Goal: Task Accomplishment & Management: Use online tool/utility

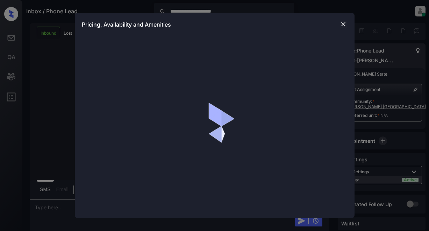
scroll to position [147, 0]
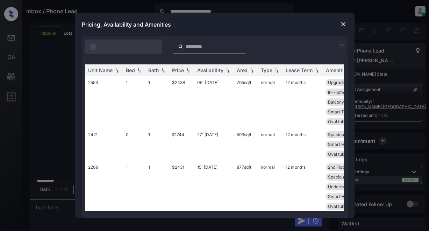
click at [343, 45] on img at bounding box center [342, 45] width 8 height 8
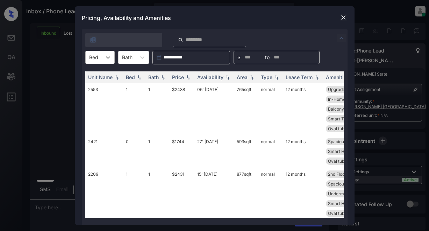
click at [112, 58] on div at bounding box center [108, 57] width 13 height 13
click at [97, 75] on div "0" at bounding box center [99, 74] width 29 height 13
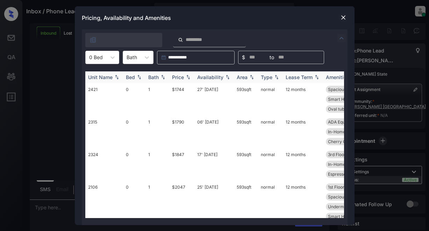
click at [178, 76] on div "Price" at bounding box center [178, 77] width 12 height 6
click at [180, 157] on td "$1780" at bounding box center [181, 164] width 25 height 33
click at [180, 154] on td "$1780" at bounding box center [181, 164] width 25 height 33
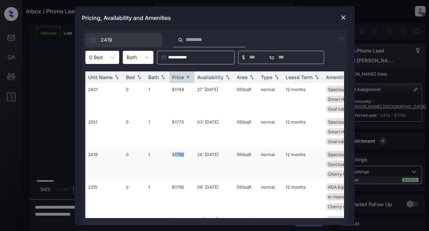
click at [180, 154] on td "$1780" at bounding box center [181, 164] width 25 height 33
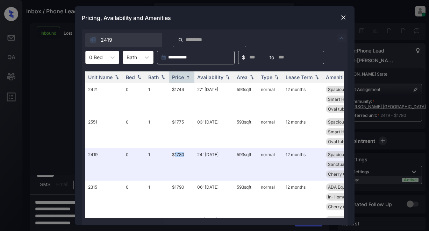
click at [340, 18] on img at bounding box center [343, 17] width 7 height 7
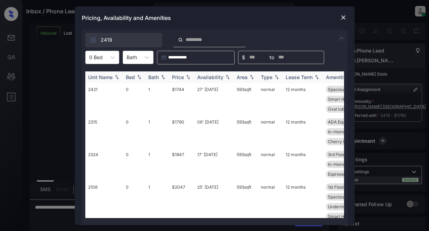
click at [181, 77] on div "Price" at bounding box center [178, 77] width 12 height 6
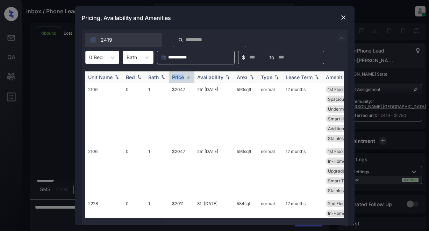
click at [181, 77] on div "Price" at bounding box center [178, 77] width 12 height 6
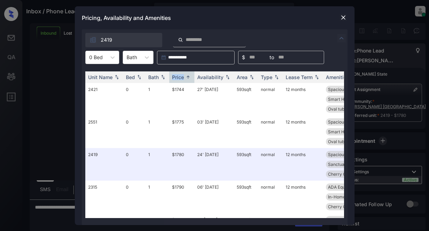
click at [340, 17] on img at bounding box center [343, 17] width 7 height 7
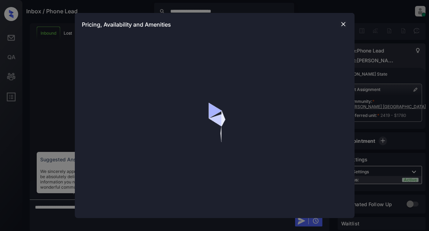
scroll to position [840, 0]
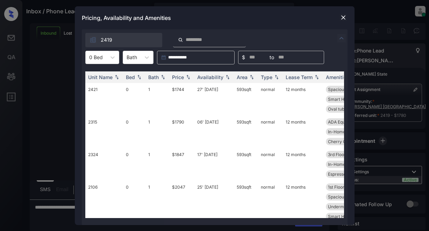
click at [340, 16] on img at bounding box center [343, 17] width 7 height 7
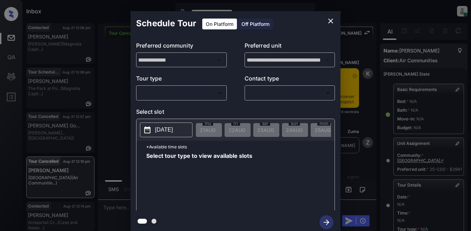
scroll to position [840, 0]
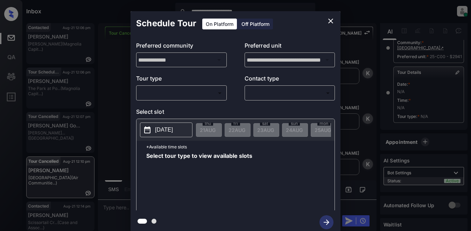
click at [199, 93] on body "**********" at bounding box center [235, 115] width 471 height 231
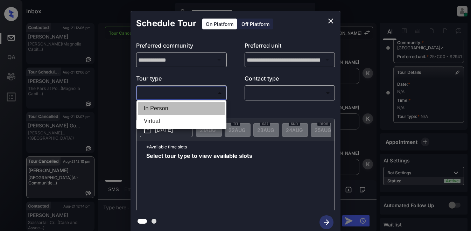
click at [165, 106] on li "In Person" at bounding box center [181, 108] width 86 height 13
type input "********"
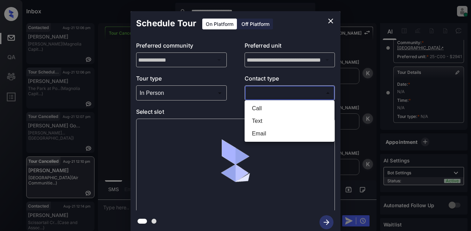
click at [268, 93] on body "**********" at bounding box center [235, 115] width 471 height 231
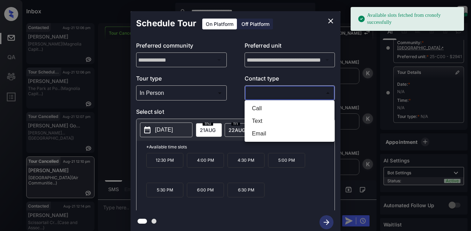
drag, startPoint x: 260, startPoint y: 109, endPoint x: 263, endPoint y: 122, distance: 13.8
click at [263, 122] on ul "Call Text Email" at bounding box center [290, 120] width 90 height 41
click at [263, 122] on li "Text" at bounding box center [289, 121] width 86 height 13
type input "****"
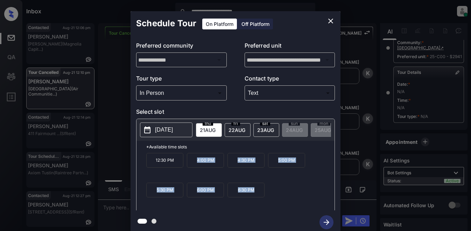
drag, startPoint x: 197, startPoint y: 164, endPoint x: 250, endPoint y: 192, distance: 60.4
click at [257, 194] on div "12:30 PM 4:00 PM 4:30 PM 5:00 PM 5:30 PM 6:00 PM 6:30 PM" at bounding box center [240, 181] width 188 height 56
copy div "4:00 PM 4:30 PM 5:00 PM 5:30 PM 6:00 PM 6:30 PM"
click at [332, 22] on icon "close" at bounding box center [330, 21] width 5 height 5
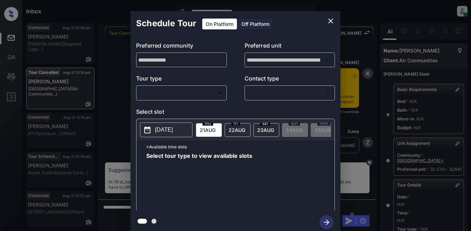
scroll to position [840, 0]
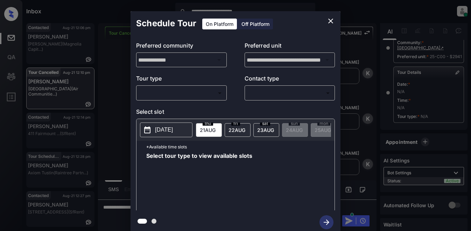
click at [190, 98] on body "**********" at bounding box center [235, 115] width 471 height 231
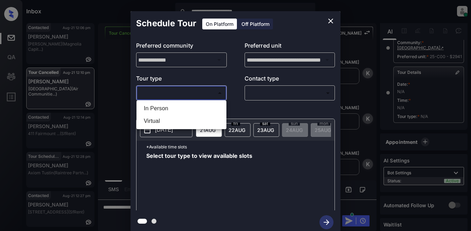
drag, startPoint x: 180, startPoint y: 105, endPoint x: 204, endPoint y: 108, distance: 24.3
click at [180, 106] on li "In Person" at bounding box center [181, 108] width 86 height 13
type input "********"
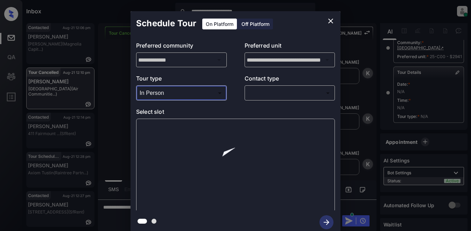
click at [262, 91] on body "**********" at bounding box center [235, 115] width 471 height 231
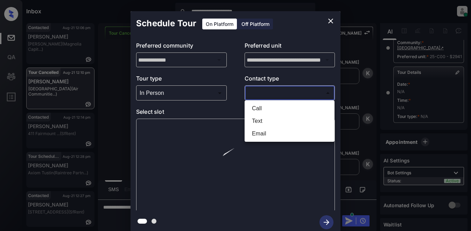
click at [265, 120] on li "Text" at bounding box center [289, 121] width 86 height 13
type input "****"
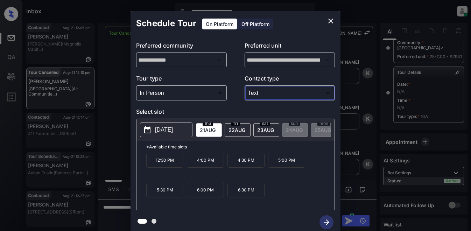
click at [329, 19] on icon "close" at bounding box center [330, 21] width 8 height 8
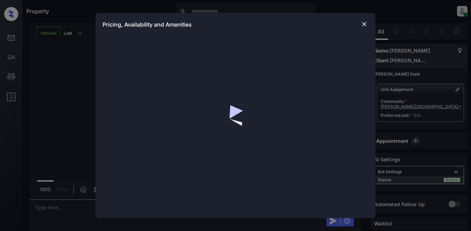
scroll to position [49, 0]
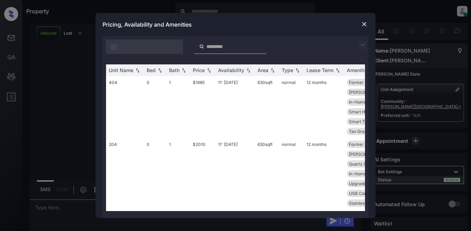
click at [363, 44] on img at bounding box center [362, 45] width 8 height 8
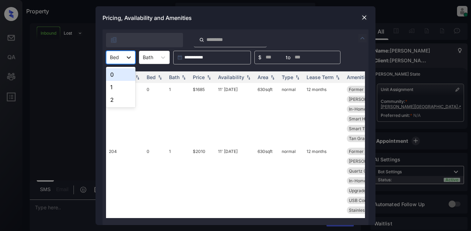
click at [129, 58] on icon at bounding box center [128, 57] width 7 height 7
click at [111, 90] on div "1" at bounding box center [120, 87] width 29 height 13
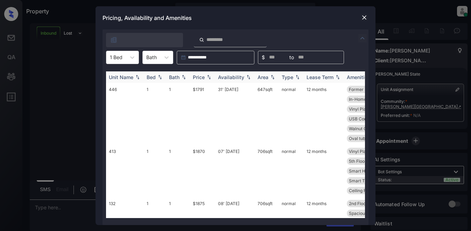
click at [206, 77] on img at bounding box center [208, 77] width 7 height 5
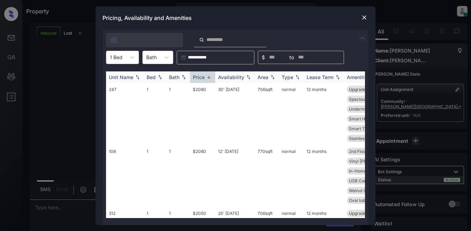
click at [206, 77] on img at bounding box center [208, 77] width 7 height 5
click at [196, 90] on td "$1791" at bounding box center [202, 114] width 25 height 62
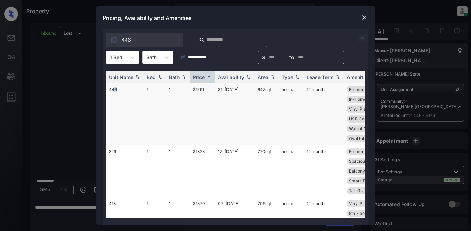
drag, startPoint x: 113, startPoint y: 110, endPoint x: 120, endPoint y: 112, distance: 6.5
click at [120, 112] on td "446" at bounding box center [125, 114] width 38 height 62
click at [118, 118] on td "446" at bounding box center [125, 114] width 38 height 62
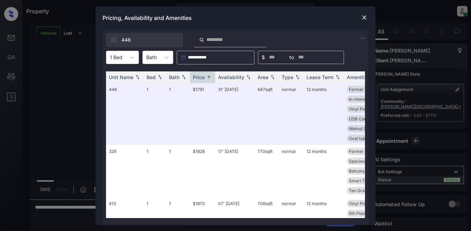
click at [301, 19] on div "Pricing, Availability and Amenities" at bounding box center [236, 17] width 280 height 23
click at [362, 17] on img at bounding box center [364, 17] width 7 height 7
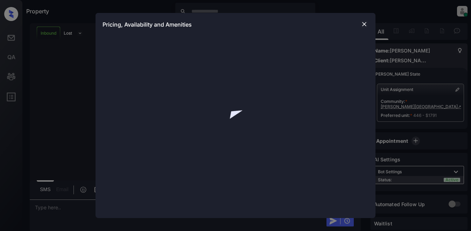
scroll to position [49, 0]
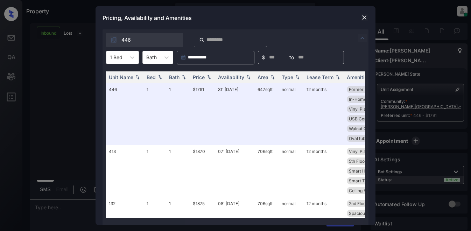
click at [364, 16] on img at bounding box center [364, 17] width 7 height 7
